Goal: Task Accomplishment & Management: Manage account settings

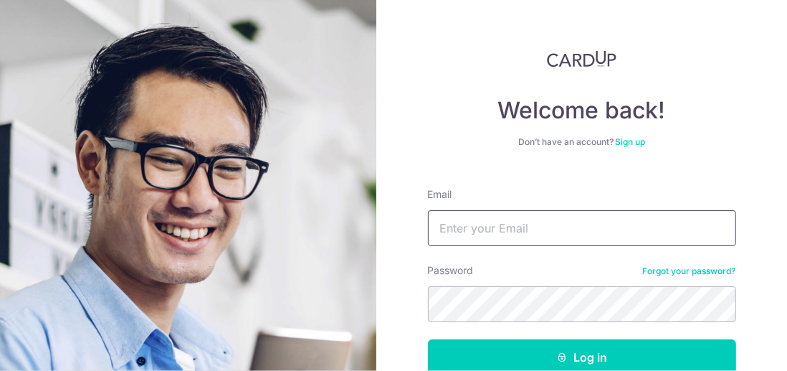
click at [458, 229] on input "Email" at bounding box center [582, 228] width 308 height 36
type input "[PERSON_NAME][EMAIL_ADDRESS][DOMAIN_NAME]"
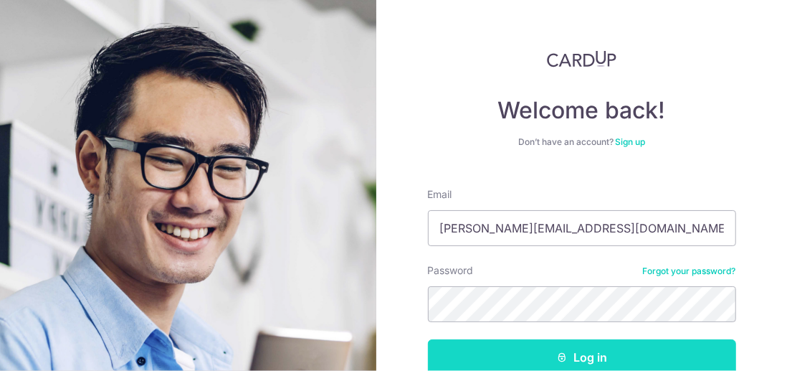
click at [591, 356] on button "Log in" at bounding box center [582, 357] width 308 height 36
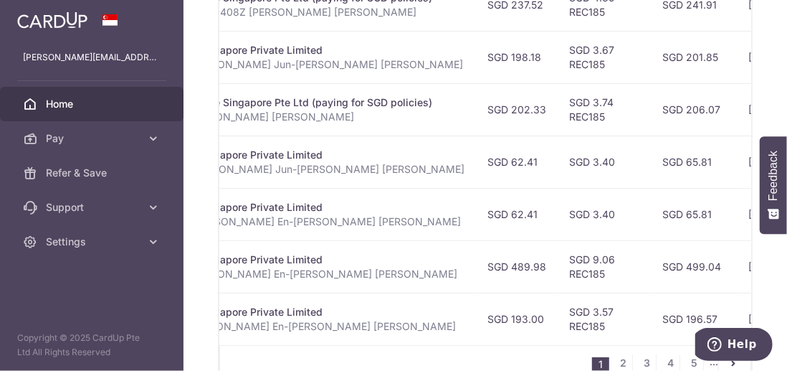
scroll to position [788, 0]
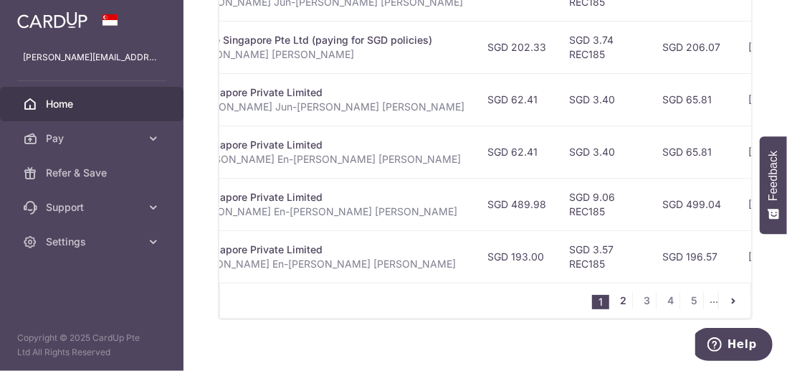
click at [618, 301] on link "2" at bounding box center [623, 300] width 17 height 17
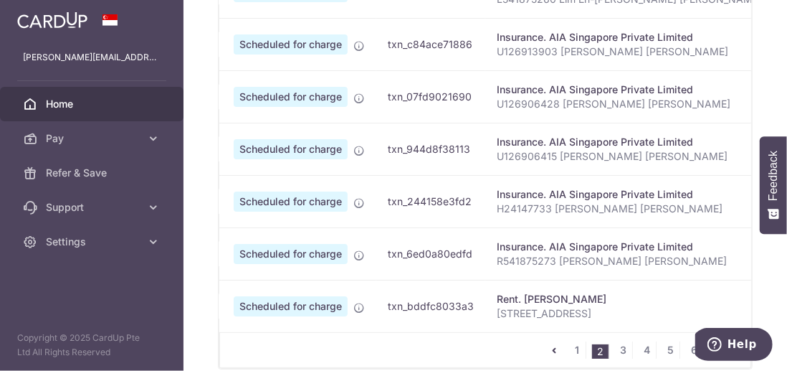
scroll to position [0, 0]
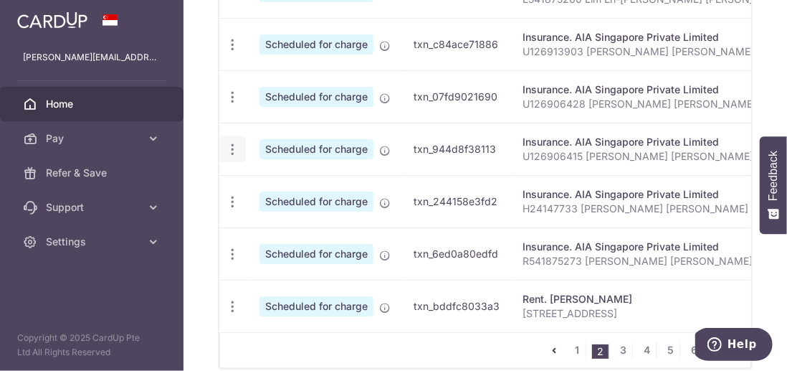
click at [231, 143] on icon "button" at bounding box center [232, 149] width 15 height 15
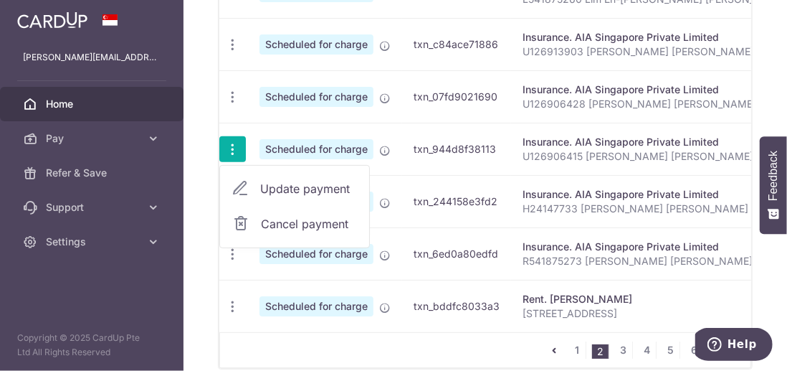
click at [322, 183] on span "Update payment" at bounding box center [308, 188] width 97 height 17
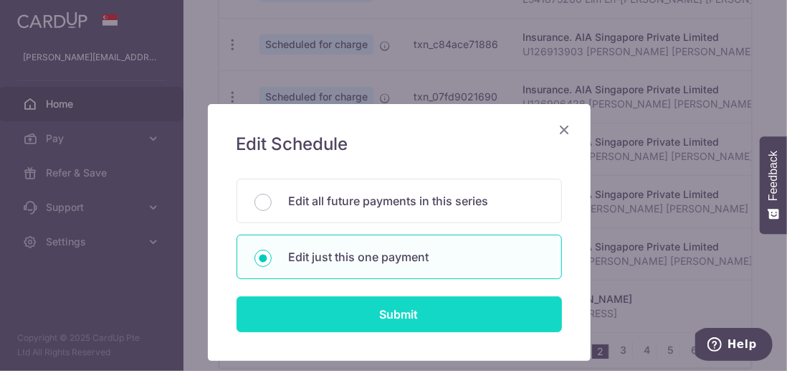
click at [406, 312] on input "Submit" at bounding box center [398, 314] width 325 height 36
radio input "true"
type input "1,000.00"
type input "[DATE]"
type input "U126906415 [PERSON_NAME] [PERSON_NAME]"
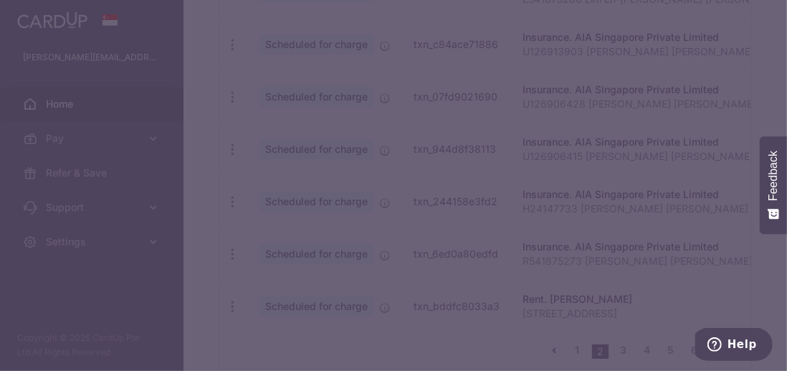
type input "REC185"
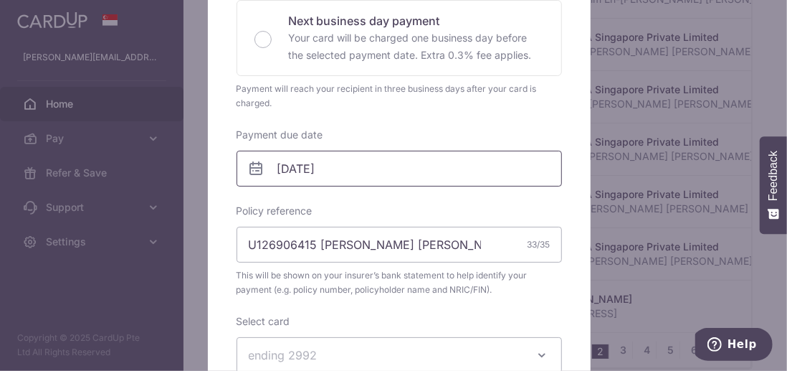
scroll to position [358, 0]
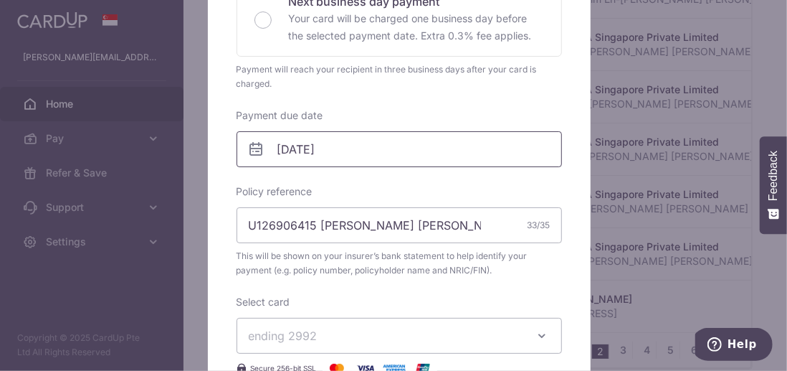
click at [338, 146] on body "[PERSON_NAME][EMAIL_ADDRESS][DOMAIN_NAME] Home Pay Payments Recipients Cards Re…" at bounding box center [393, 185] width 787 height 371
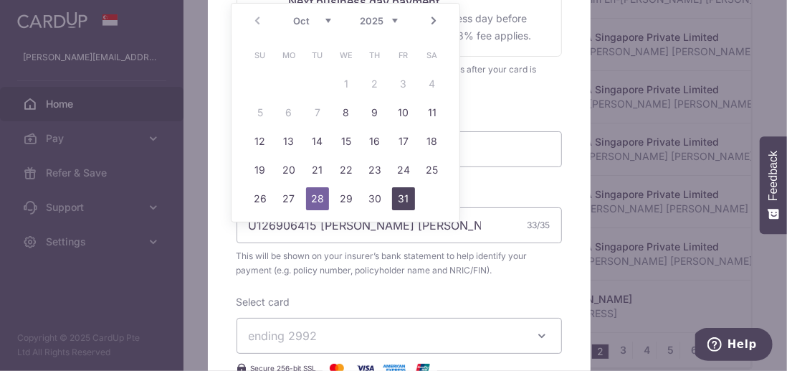
click at [406, 197] on link "31" at bounding box center [403, 198] width 23 height 23
type input "[DATE]"
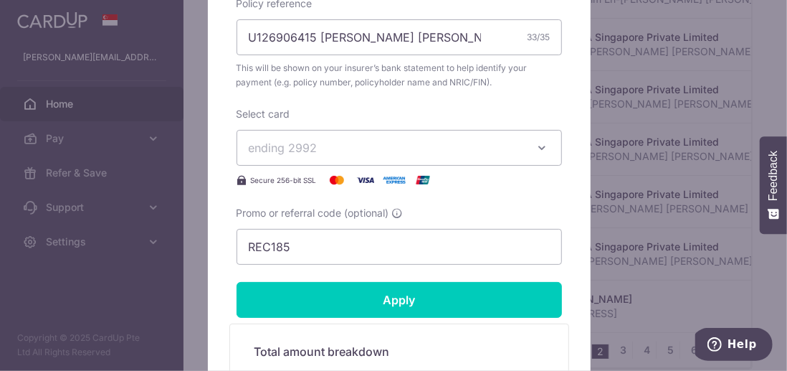
scroll to position [573, 0]
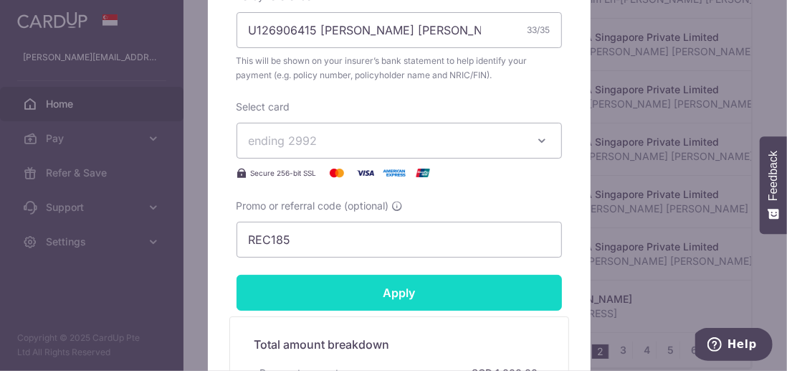
click at [398, 290] on input "Apply" at bounding box center [398, 292] width 325 height 36
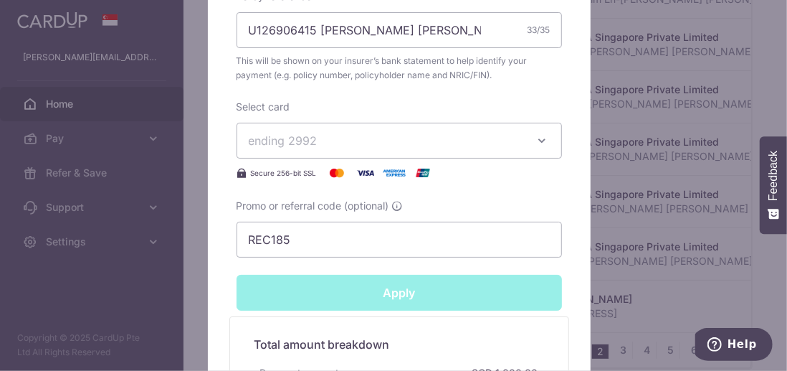
type input "Successfully Applied"
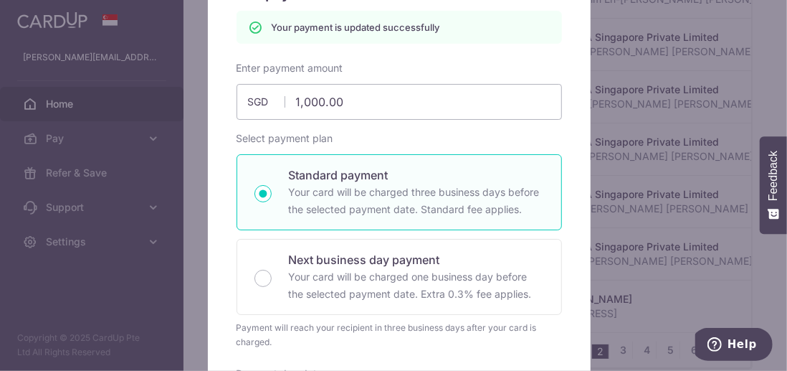
scroll to position [121, 0]
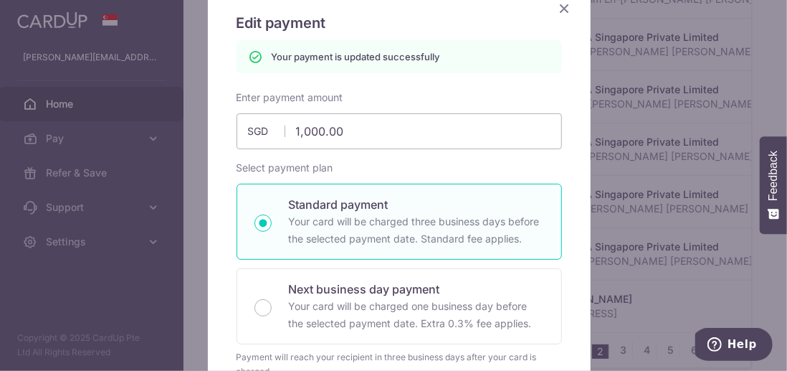
click at [556, 8] on icon "Close" at bounding box center [564, 8] width 17 height 18
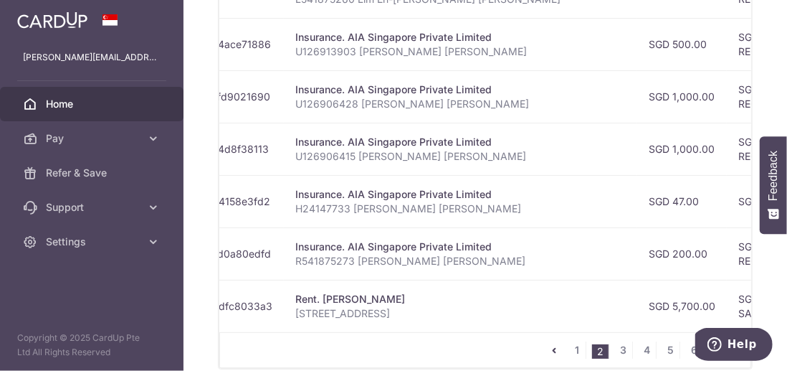
scroll to position [0, 230]
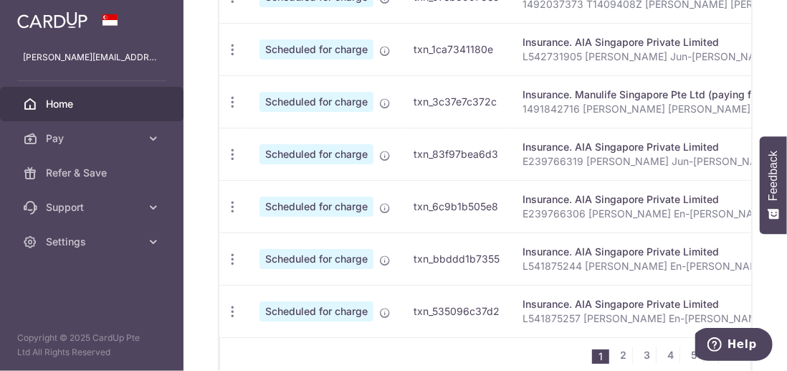
scroll to position [803, 0]
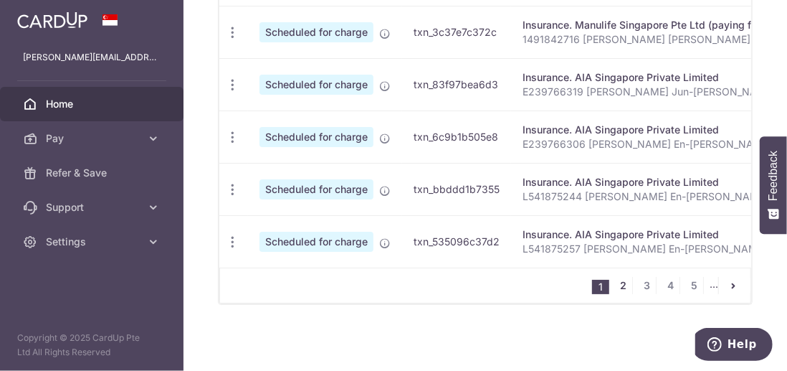
click at [617, 287] on link "2" at bounding box center [623, 285] width 17 height 17
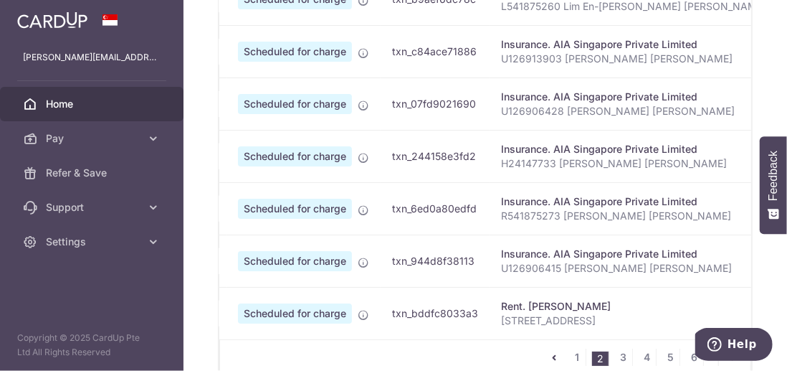
scroll to position [0, 0]
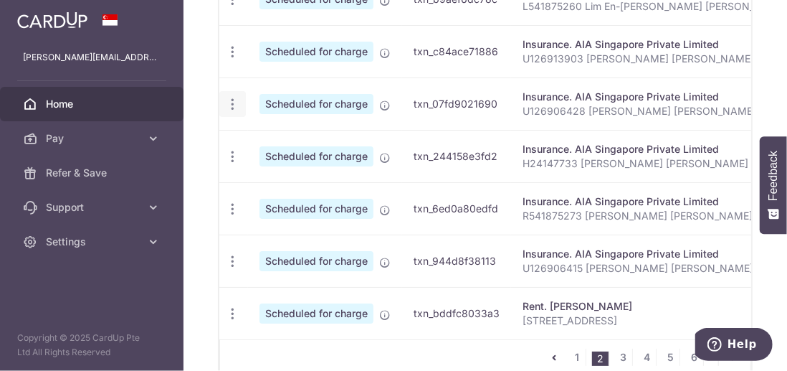
click at [232, 97] on icon "button" at bounding box center [232, 104] width 15 height 15
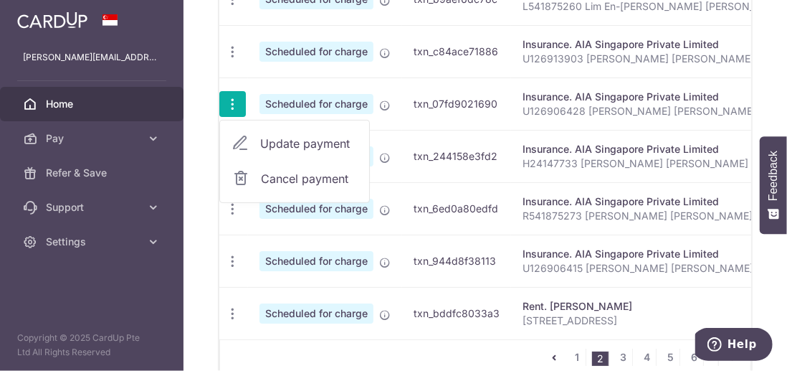
click at [319, 143] on span "Update payment" at bounding box center [308, 143] width 97 height 17
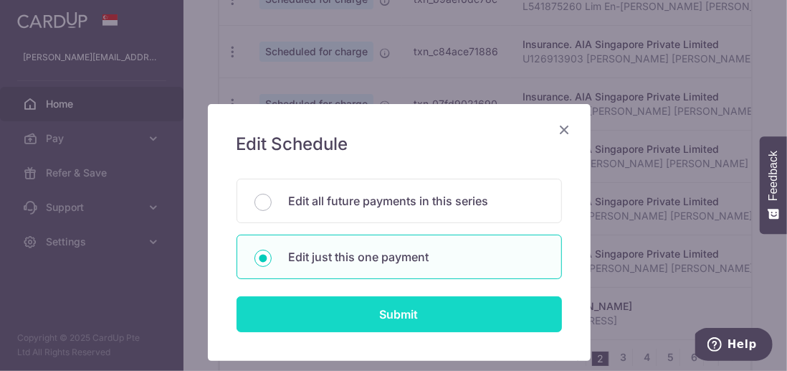
click at [387, 311] on input "Submit" at bounding box center [398, 314] width 325 height 36
radio input "true"
type input "1,000.00"
type input "28/10/2025"
type input "U126906428 Lee Hoong Calvina Dawn"
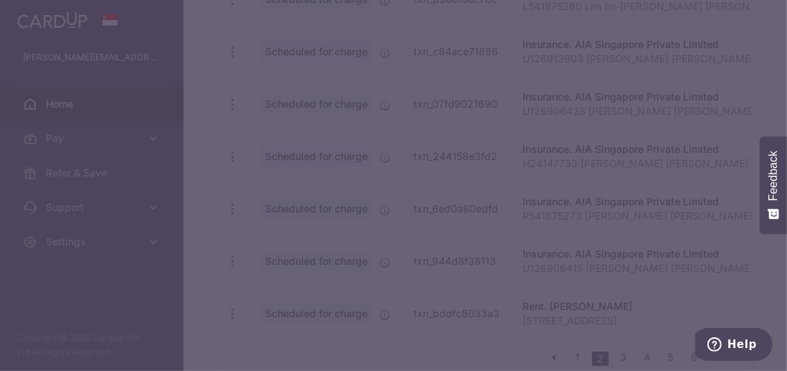
type input "REC185"
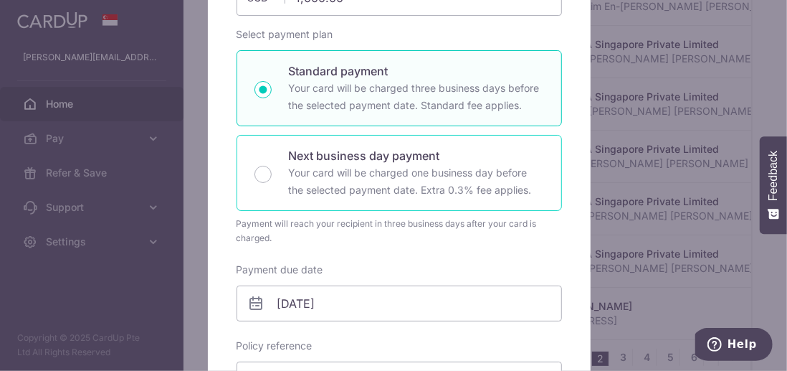
scroll to position [358, 0]
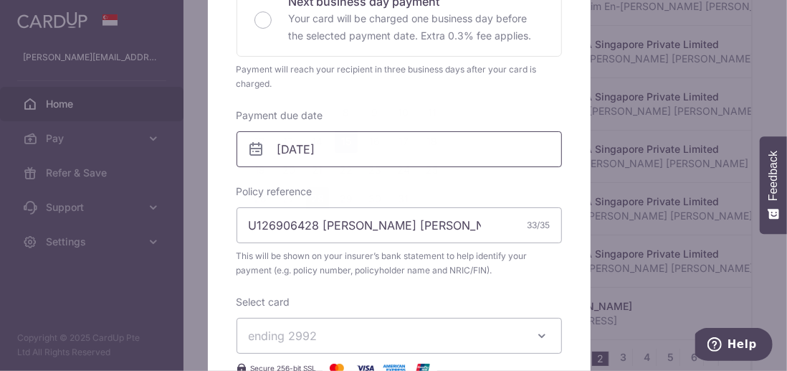
click at [345, 148] on body "dariuslim@hotmail.com Home Pay Payments Recipients Cards Refer & Save Support F…" at bounding box center [393, 185] width 787 height 371
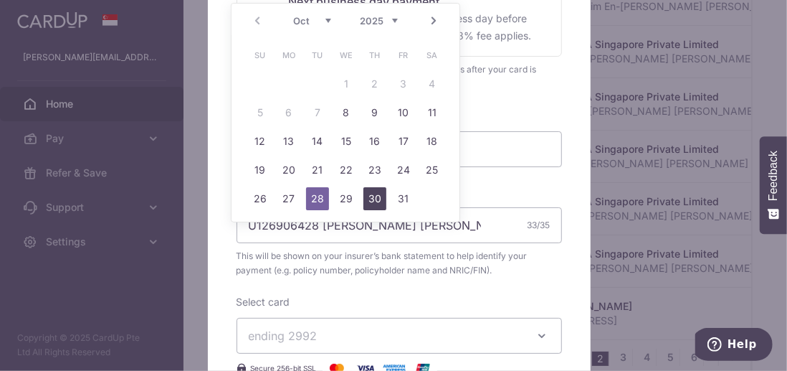
click at [381, 198] on link "30" at bounding box center [374, 198] width 23 height 23
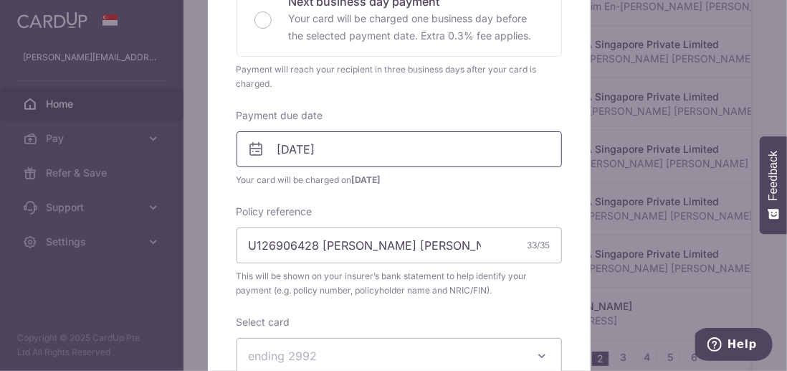
click at [359, 150] on body "dariuslim@hotmail.com Home Pay Payments Recipients Cards Refer & Save Support F…" at bounding box center [393, 185] width 787 height 371
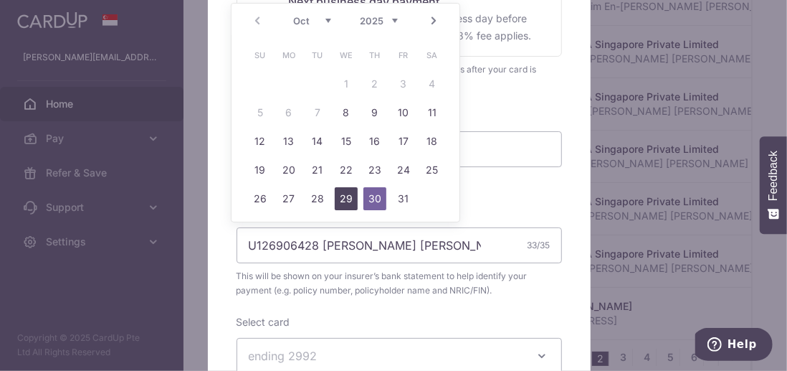
click at [345, 198] on link "29" at bounding box center [346, 198] width 23 height 23
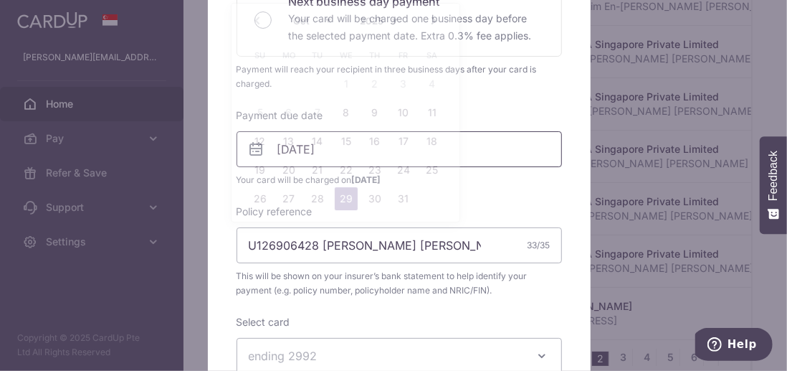
click at [358, 149] on body "dariuslim@hotmail.com Home Pay Payments Recipients Cards Refer & Save Support F…" at bounding box center [393, 185] width 787 height 371
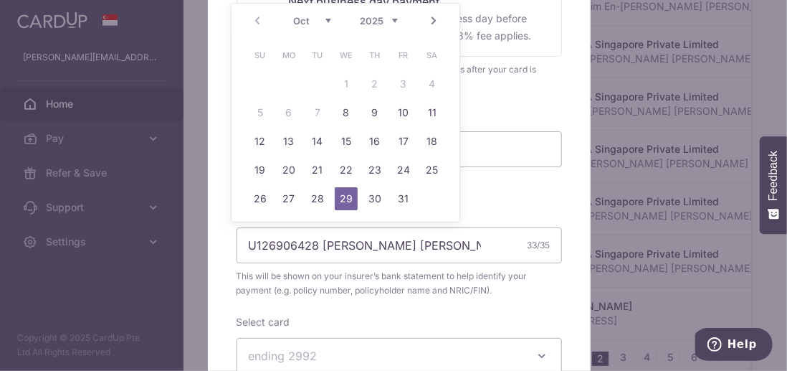
click at [330, 21] on select "Oct Nov Dec" at bounding box center [312, 20] width 38 height 11
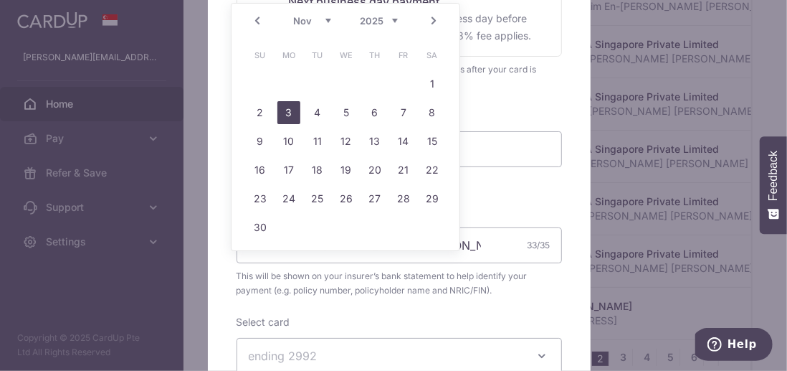
click at [290, 114] on link "3" at bounding box center [288, 112] width 23 height 23
type input "03/11/2025"
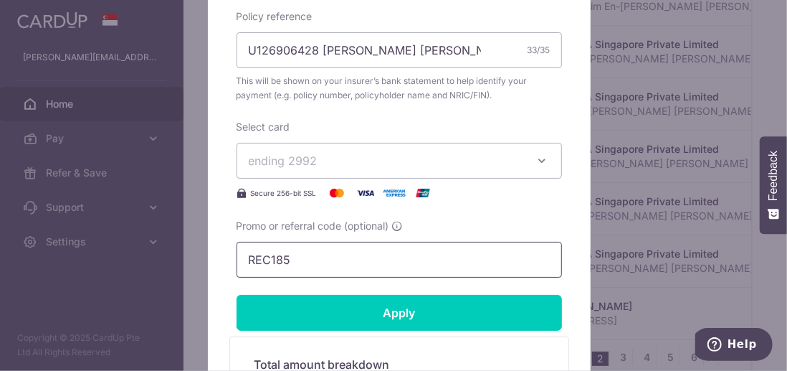
scroll to position [573, 0]
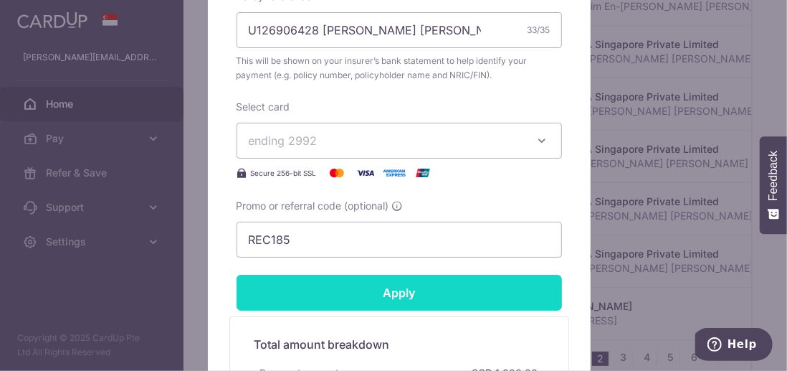
click at [397, 290] on input "Apply" at bounding box center [398, 292] width 325 height 36
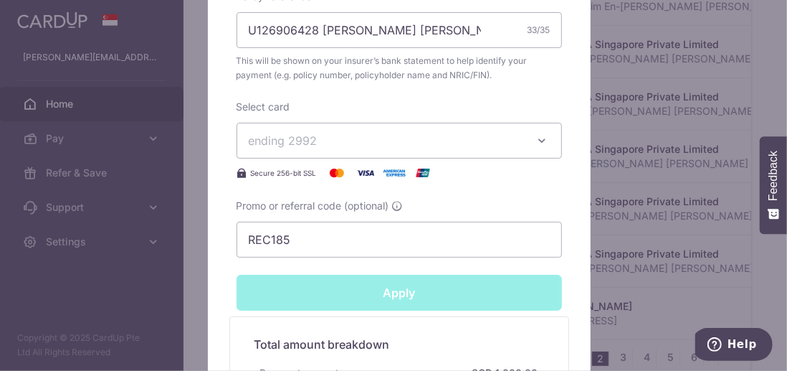
type input "Successfully Applied"
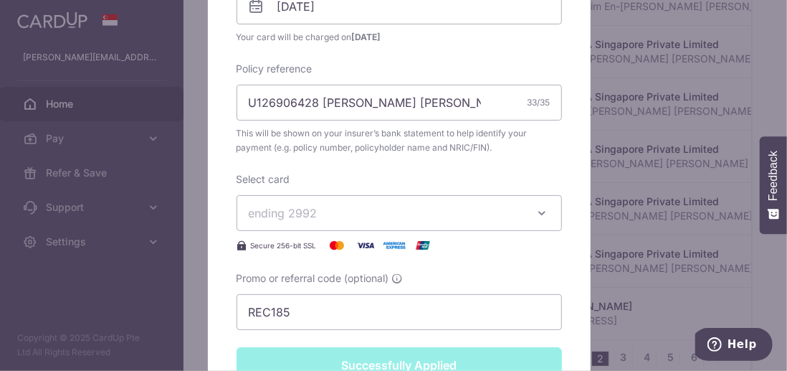
scroll to position [856, 0]
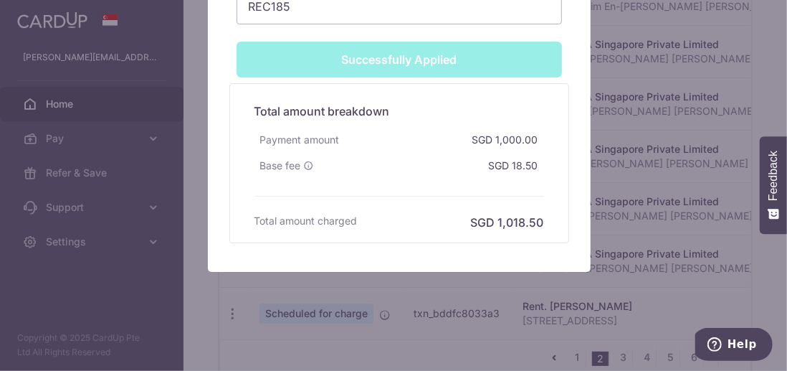
click at [411, 60] on div "Successfully Applied" at bounding box center [399, 60] width 343 height 36
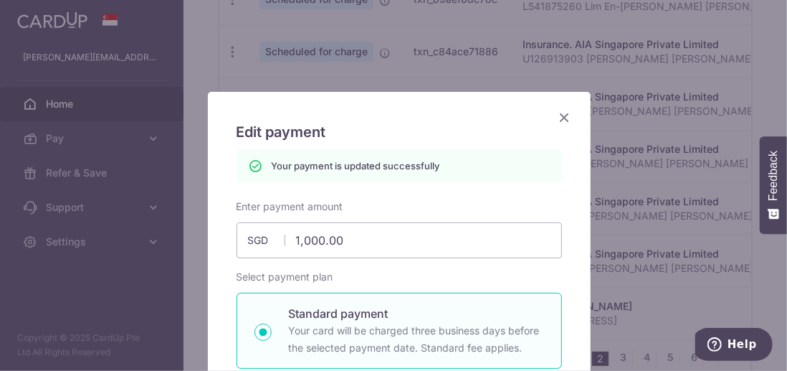
scroll to position [0, 0]
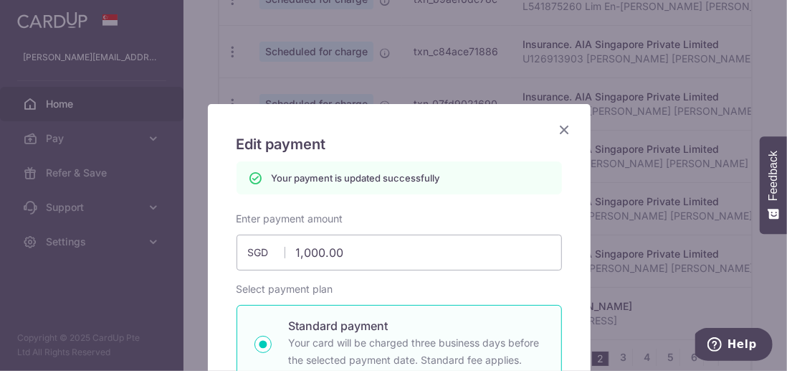
click at [560, 128] on icon "Close" at bounding box center [564, 129] width 17 height 18
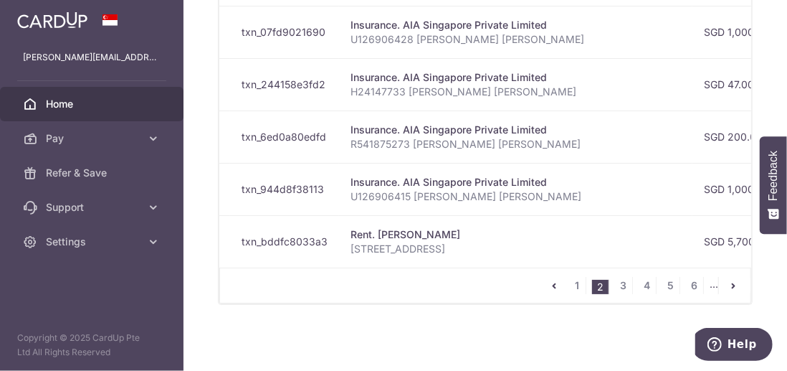
scroll to position [0, 156]
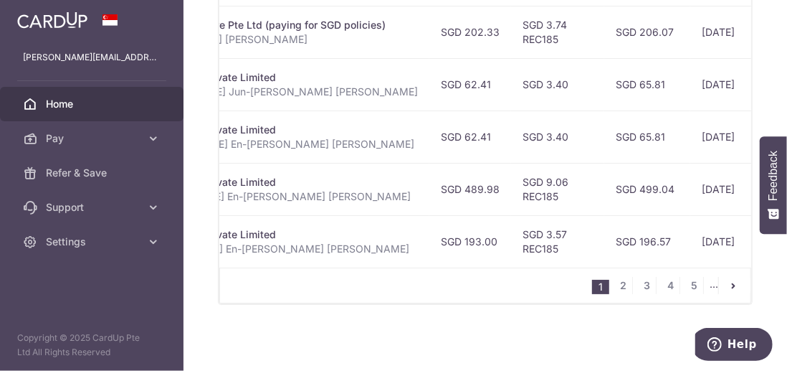
scroll to position [0, 457]
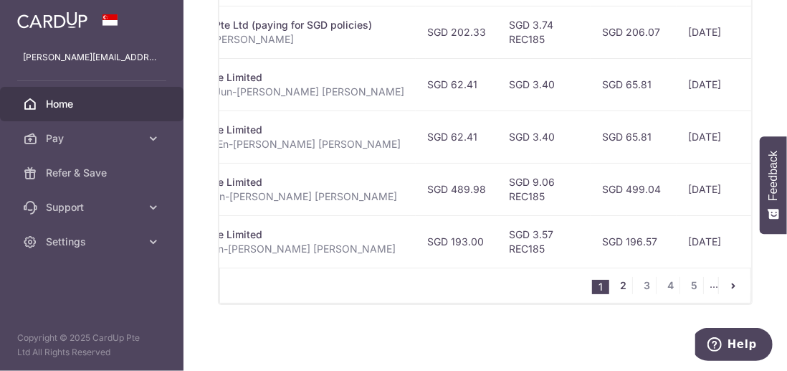
click at [616, 283] on link "2" at bounding box center [623, 285] width 17 height 17
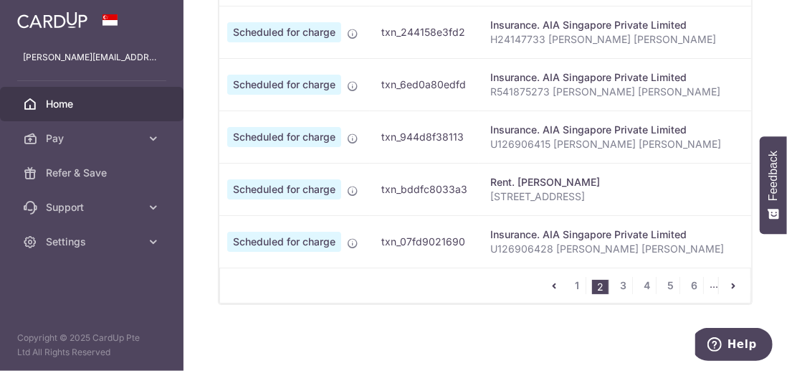
scroll to position [0, 0]
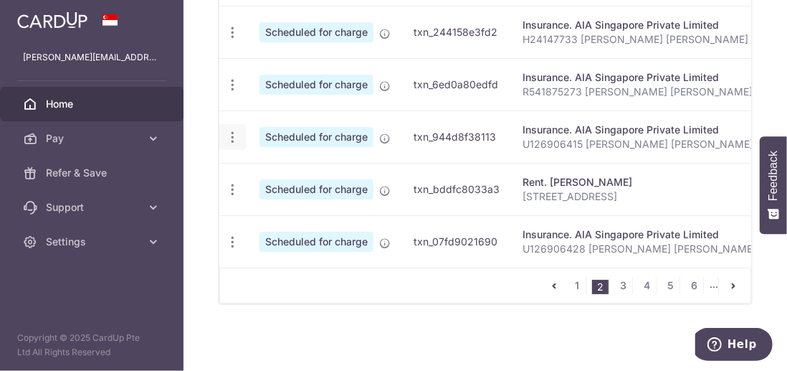
click at [231, 130] on icon "button" at bounding box center [232, 137] width 15 height 15
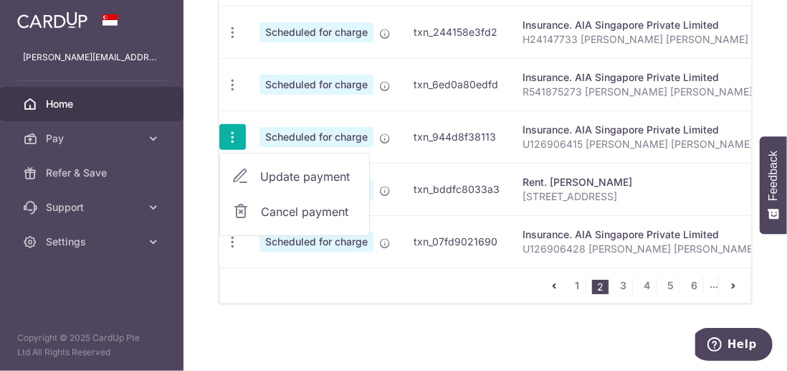
click at [287, 168] on span "Update payment" at bounding box center [308, 176] width 97 height 17
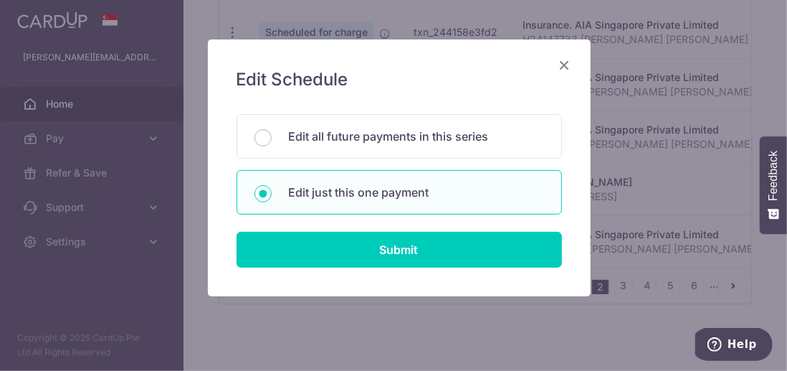
scroll to position [72, 0]
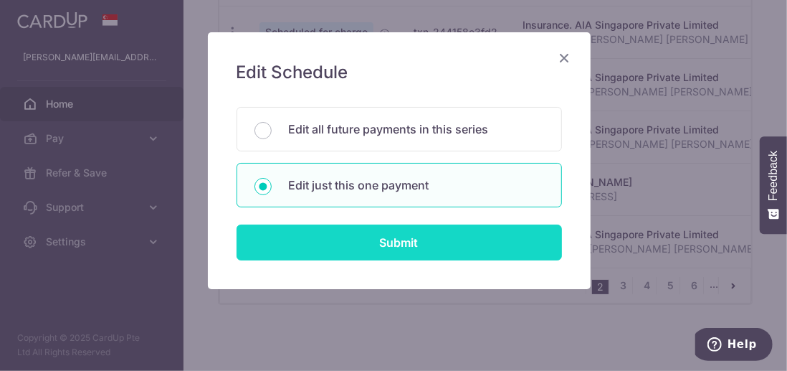
click at [396, 241] on input "Submit" at bounding box center [398, 242] width 325 height 36
radio input "true"
type input "1,000.00"
type input "31/10/2025"
type input "U126906415 Lee Hoong Calvina Dawn"
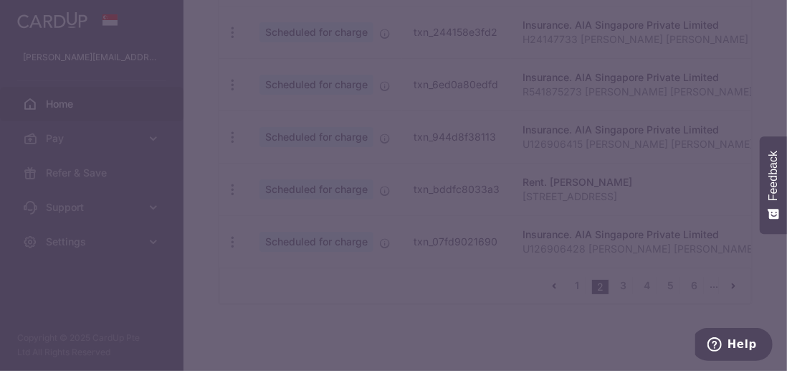
type input "REC185"
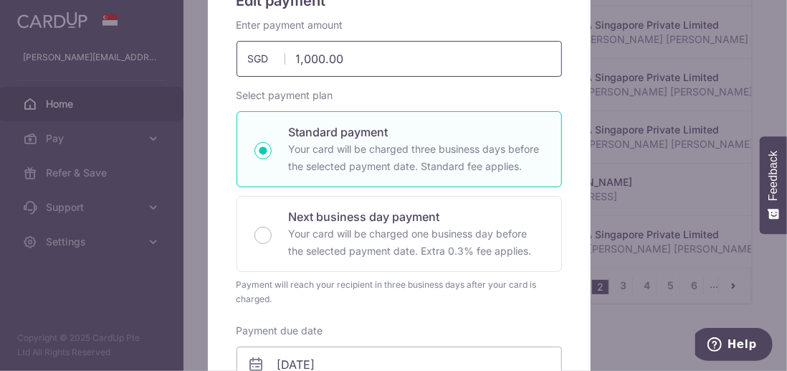
scroll to position [358, 0]
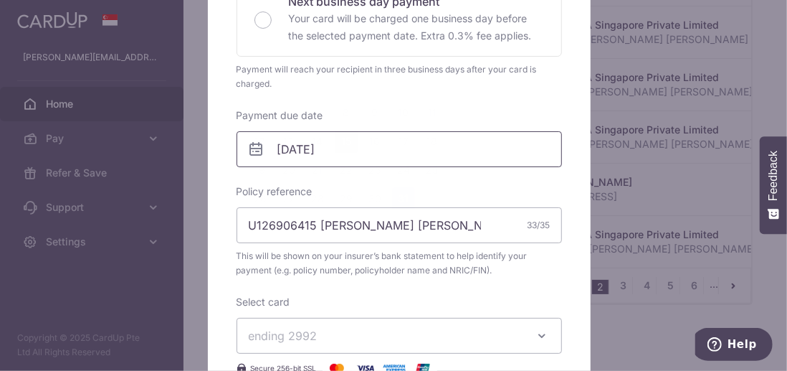
click at [345, 146] on body "dariuslim@hotmail.com Home Pay Payments Recipients Cards Refer & Save Support F…" at bounding box center [393, 185] width 787 height 371
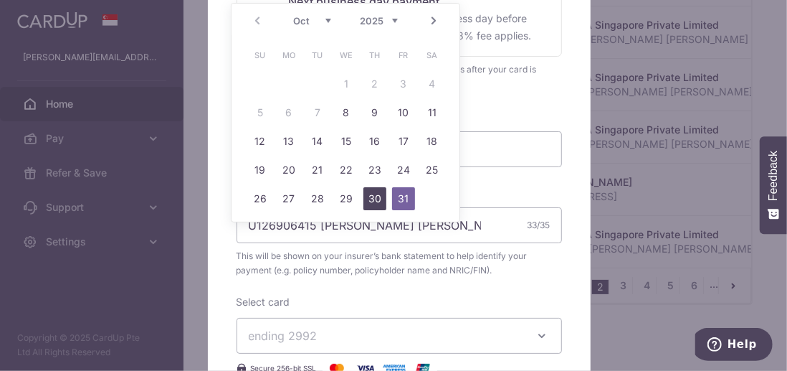
click at [376, 198] on link "30" at bounding box center [374, 198] width 23 height 23
type input "30/10/2025"
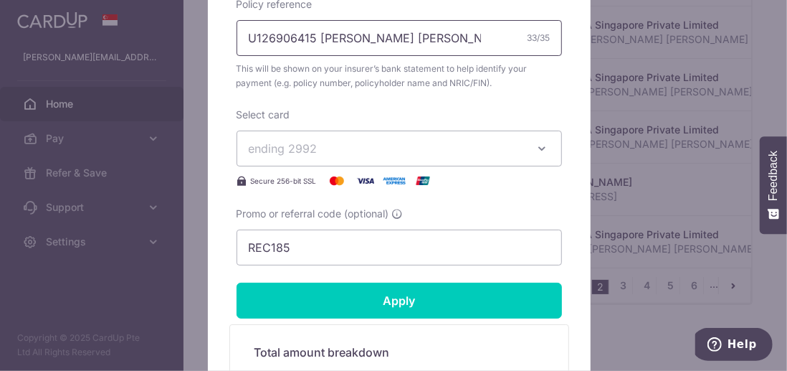
scroll to position [573, 0]
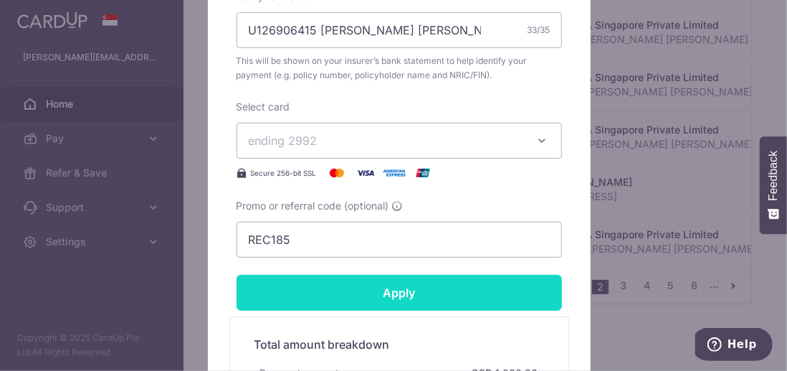
click at [403, 295] on input "Apply" at bounding box center [398, 292] width 325 height 36
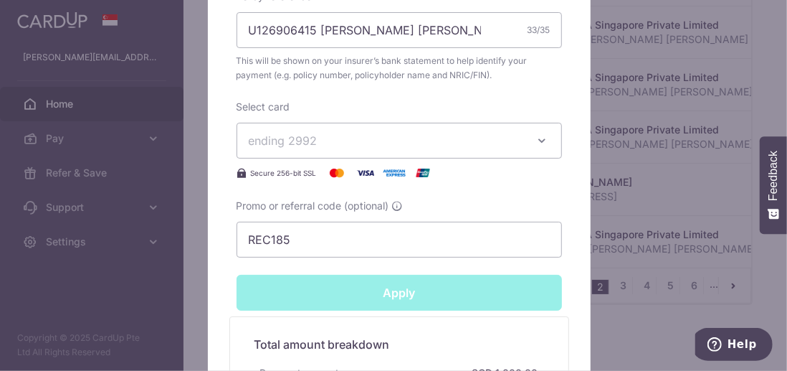
type input "Successfully Applied"
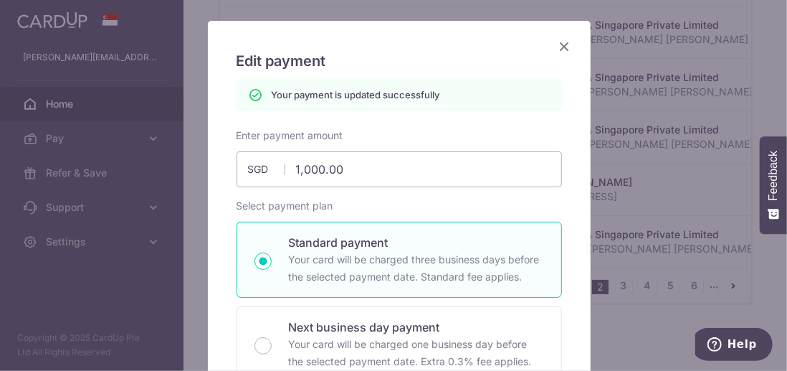
scroll to position [0, 0]
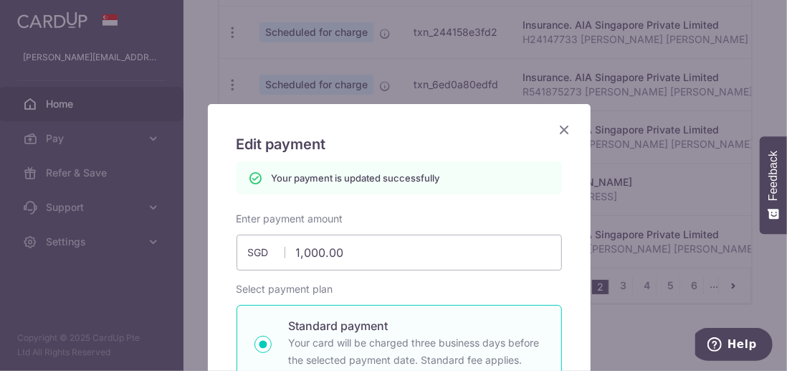
click at [560, 133] on icon "Close" at bounding box center [564, 129] width 17 height 18
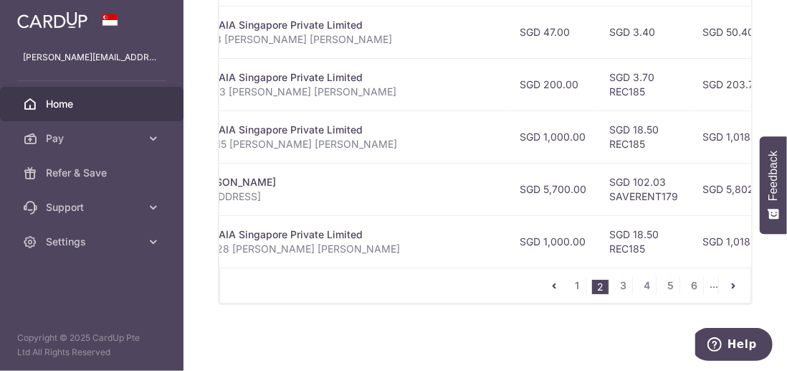
scroll to position [0, 333]
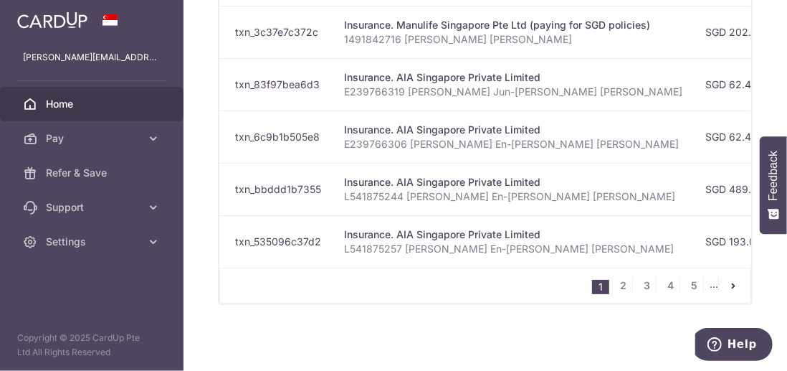
scroll to position [0, 188]
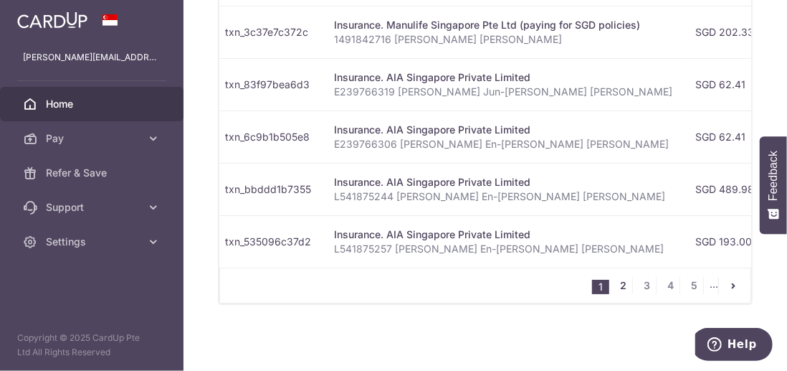
click at [617, 286] on link "2" at bounding box center [623, 285] width 17 height 17
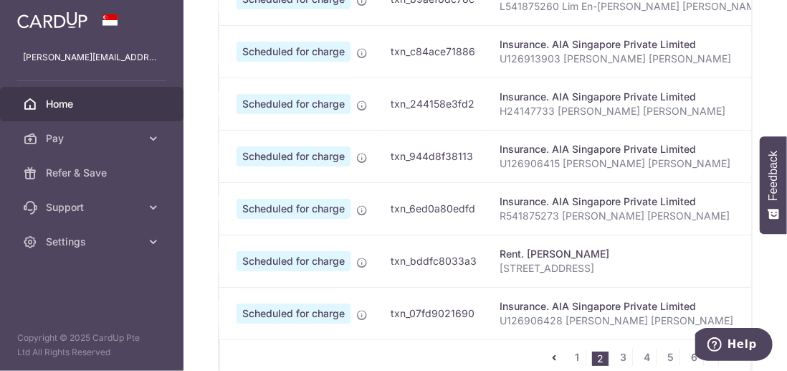
scroll to position [0, 0]
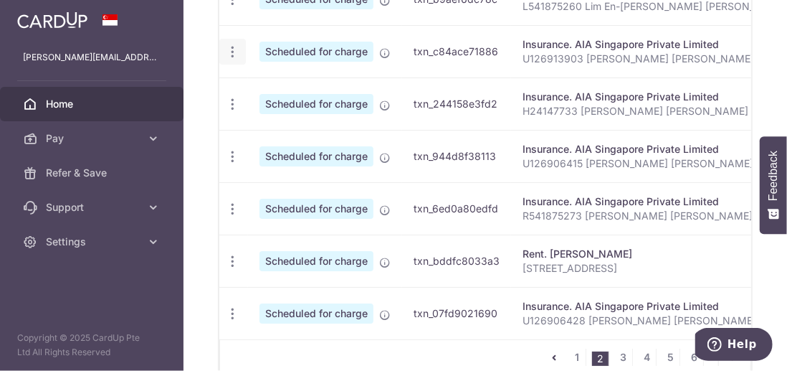
click at [233, 44] on icon "button" at bounding box center [232, 51] width 15 height 15
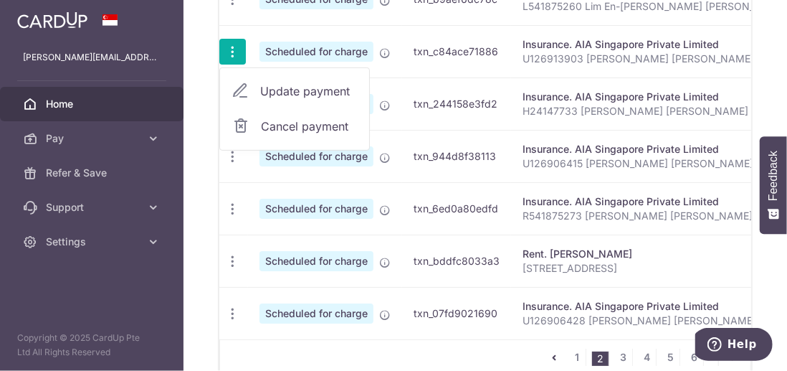
click at [279, 87] on span "Update payment" at bounding box center [308, 90] width 97 height 17
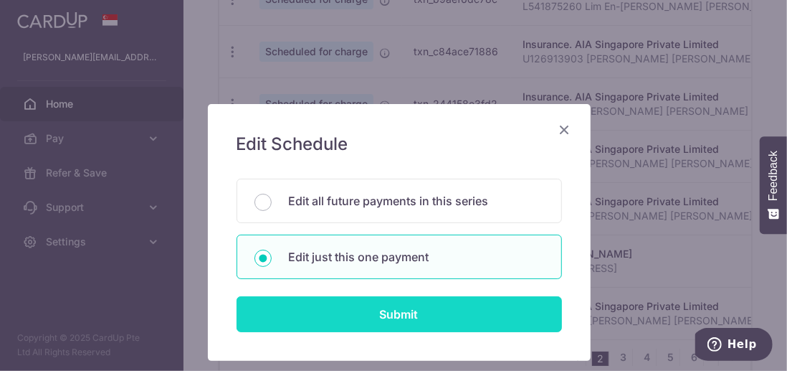
click at [416, 310] on input "Submit" at bounding box center [398, 314] width 325 height 36
radio input "true"
type input "500.00"
type input "[DATE]"
type input "U126913903 [PERSON_NAME] [PERSON_NAME]"
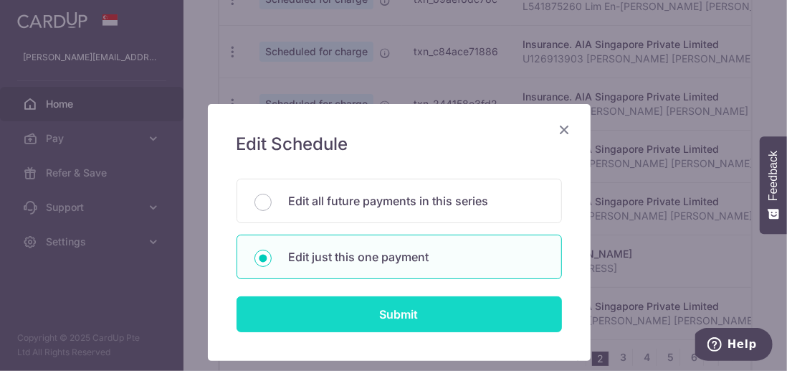
type input "REC185"
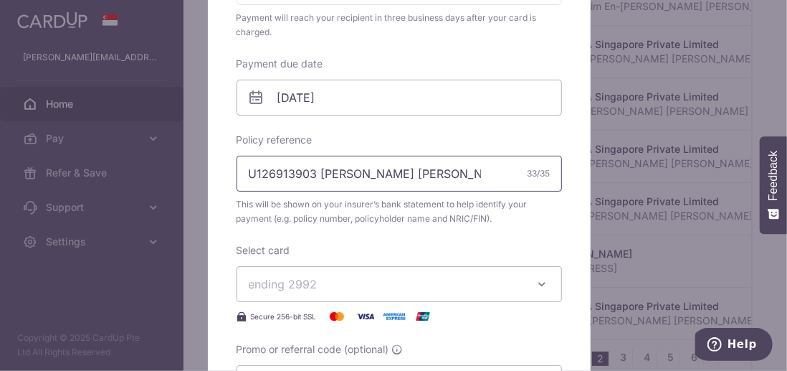
scroll to position [430, 0]
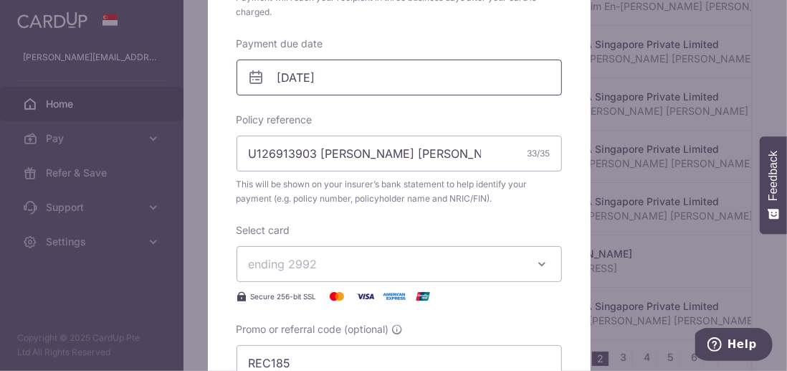
click at [338, 71] on input "[DATE]" at bounding box center [398, 77] width 325 height 36
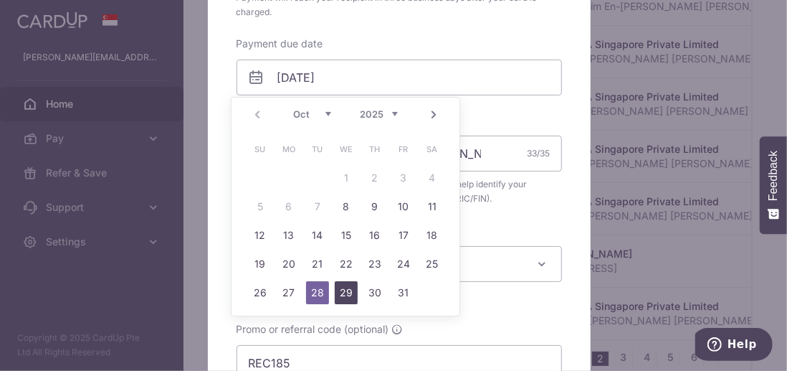
click at [345, 288] on link "29" at bounding box center [346, 292] width 23 height 23
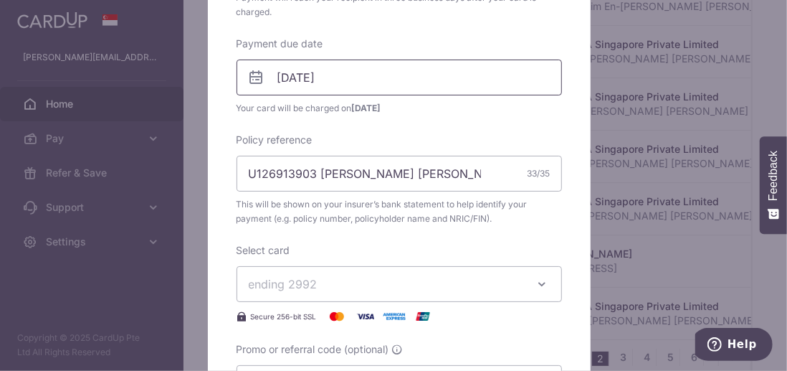
click at [347, 80] on input "[DATE]" at bounding box center [398, 77] width 325 height 36
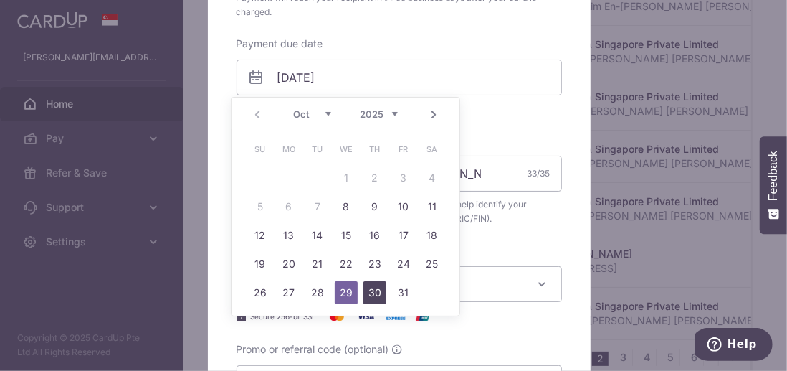
click at [376, 289] on link "30" at bounding box center [374, 292] width 23 height 23
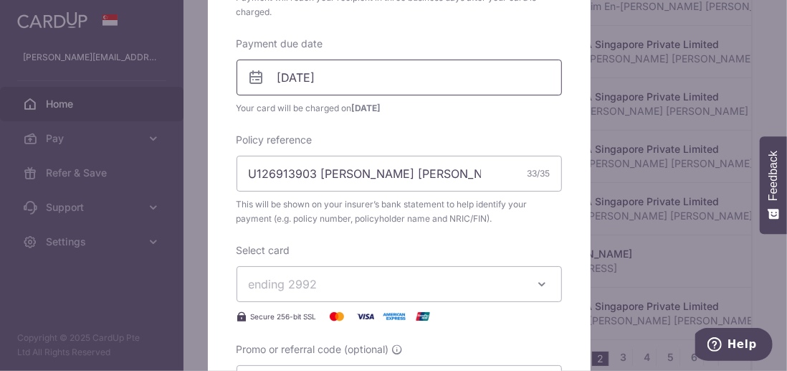
click at [354, 80] on input "[DATE]" at bounding box center [398, 77] width 325 height 36
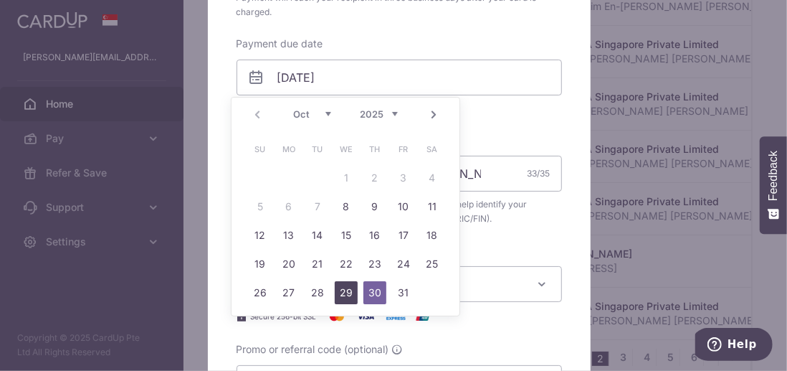
click at [346, 291] on link "29" at bounding box center [346, 292] width 23 height 23
type input "29/10/2025"
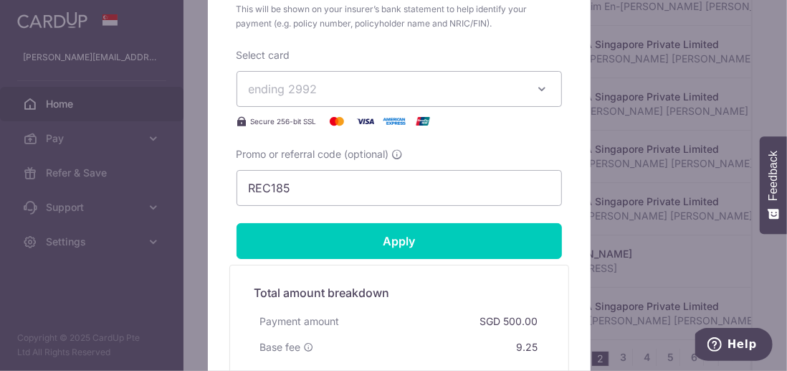
scroll to position [645, 0]
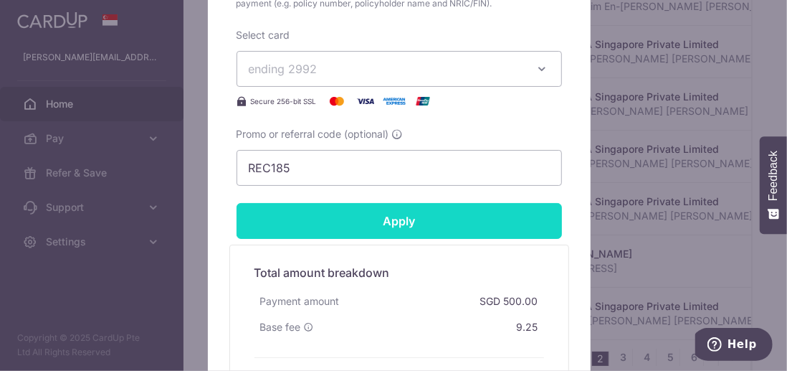
click at [394, 219] on input "Apply" at bounding box center [398, 221] width 325 height 36
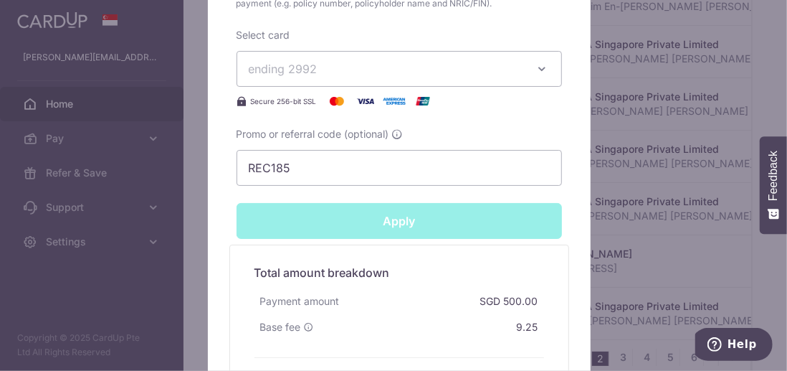
type input "Successfully Applied"
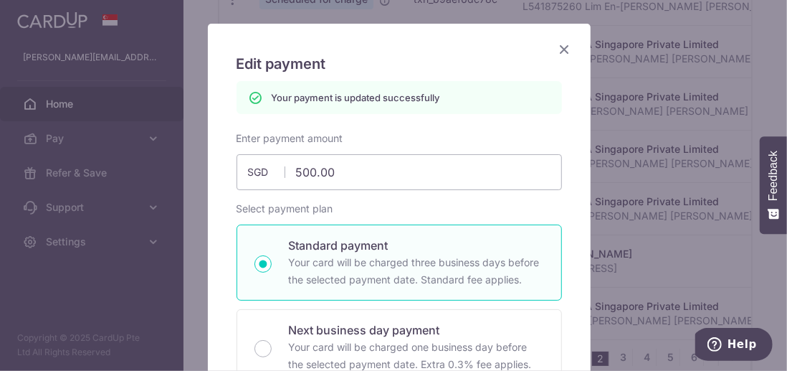
scroll to position [0, 0]
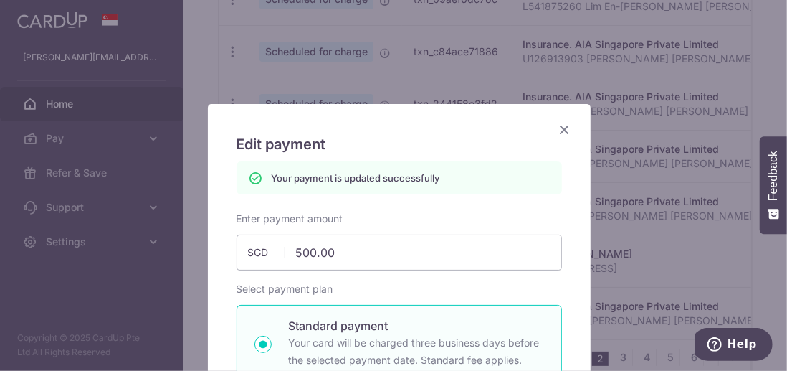
click at [560, 127] on icon "Close" at bounding box center [564, 129] width 17 height 18
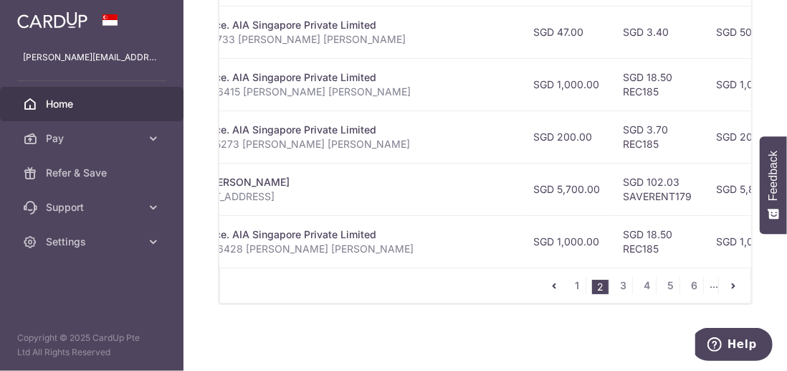
scroll to position [0, 317]
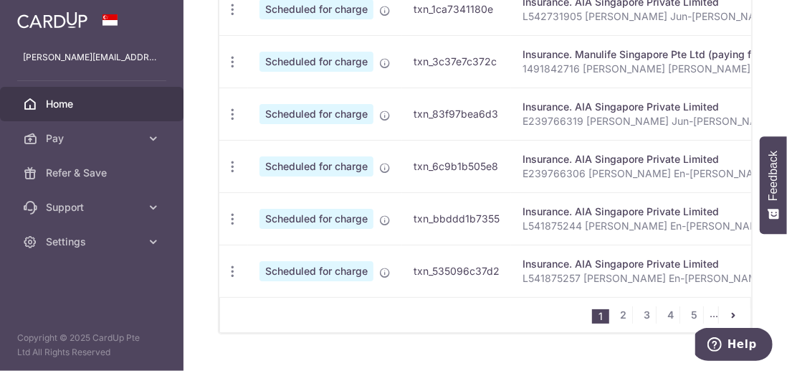
scroll to position [803, 0]
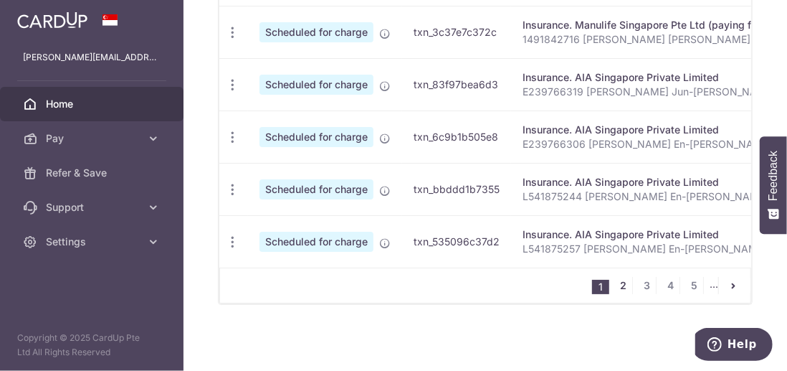
click at [620, 283] on link "2" at bounding box center [623, 285] width 17 height 17
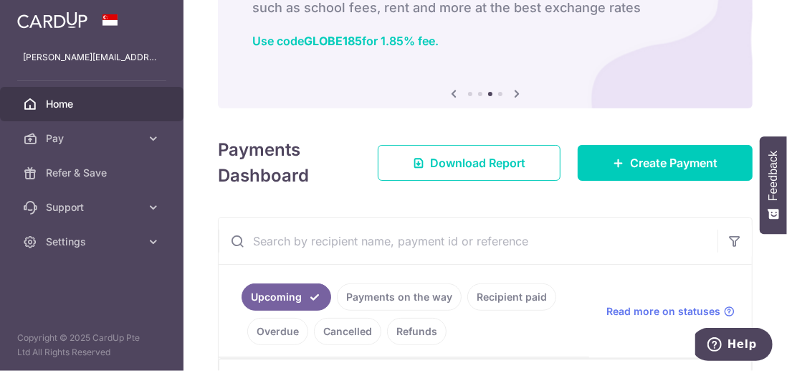
scroll to position [0, 0]
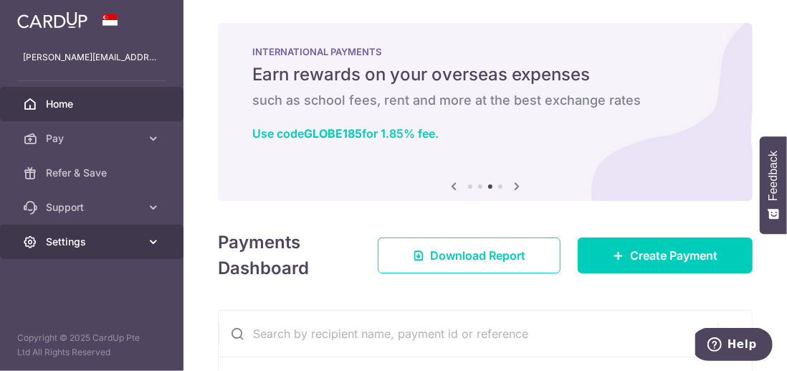
click at [152, 244] on icon at bounding box center [153, 241] width 14 height 14
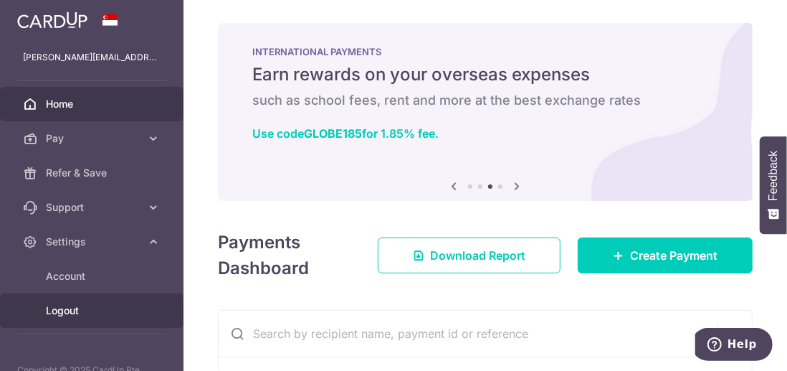
click at [76, 312] on span "Logout" at bounding box center [93, 310] width 95 height 14
